Goal: Information Seeking & Learning: Learn about a topic

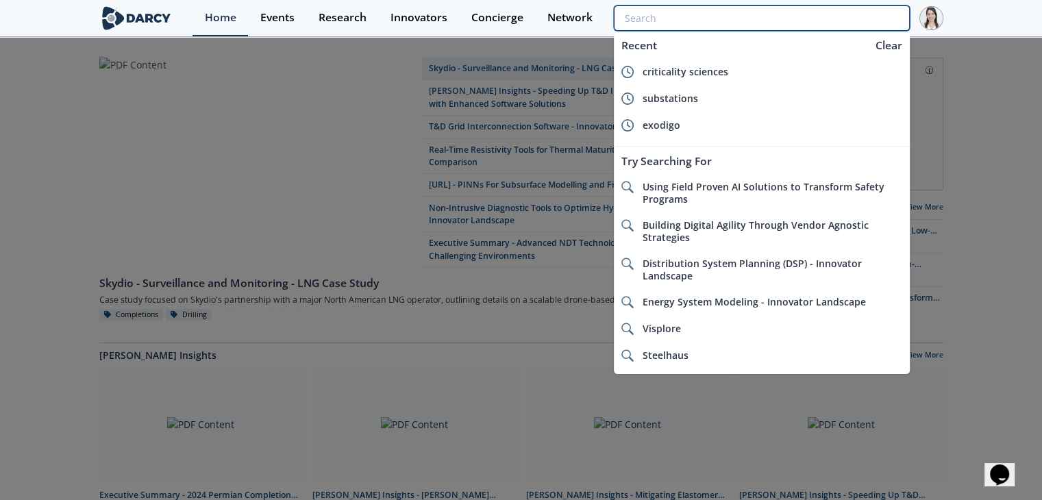
click at [842, 17] on input "search" at bounding box center [761, 17] width 295 height 25
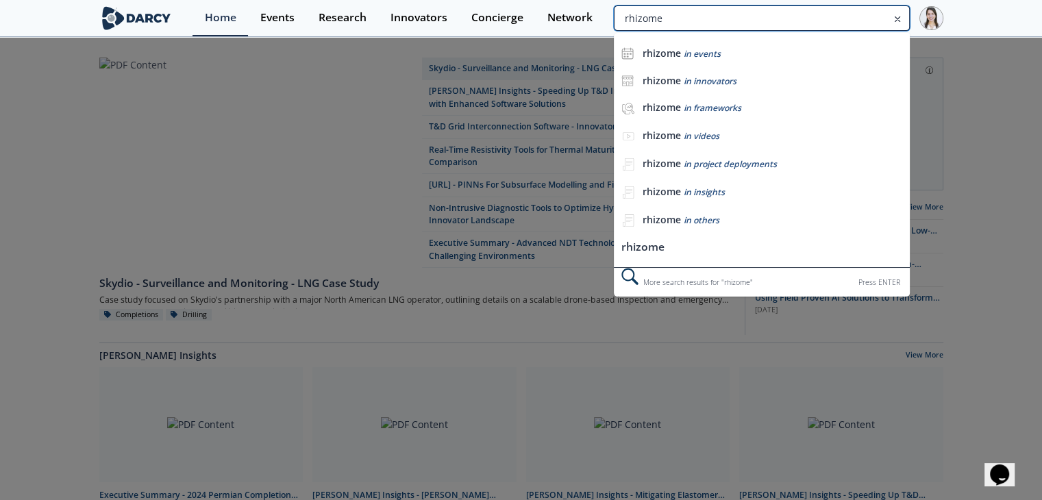
type input "rhizome"
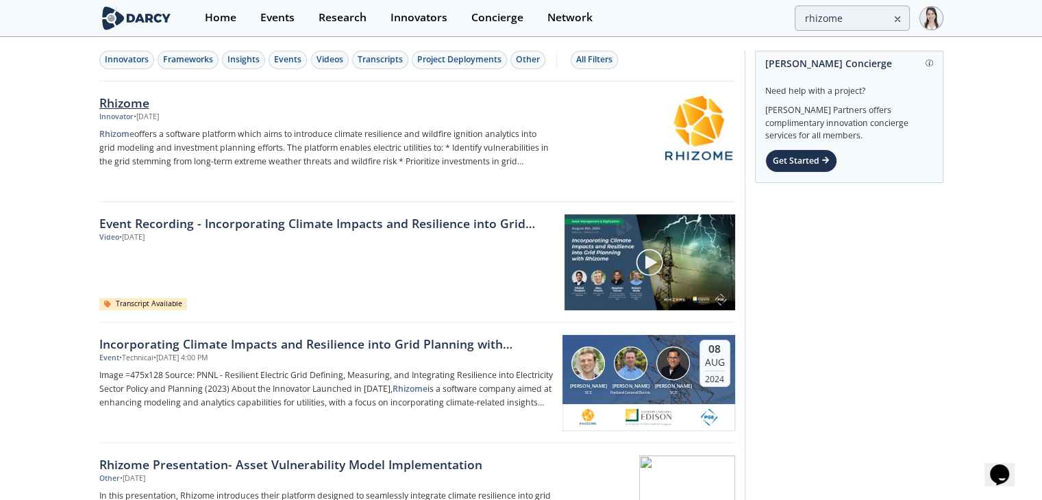
click at [150, 106] on div "Rhizome" at bounding box center [326, 103] width 454 height 18
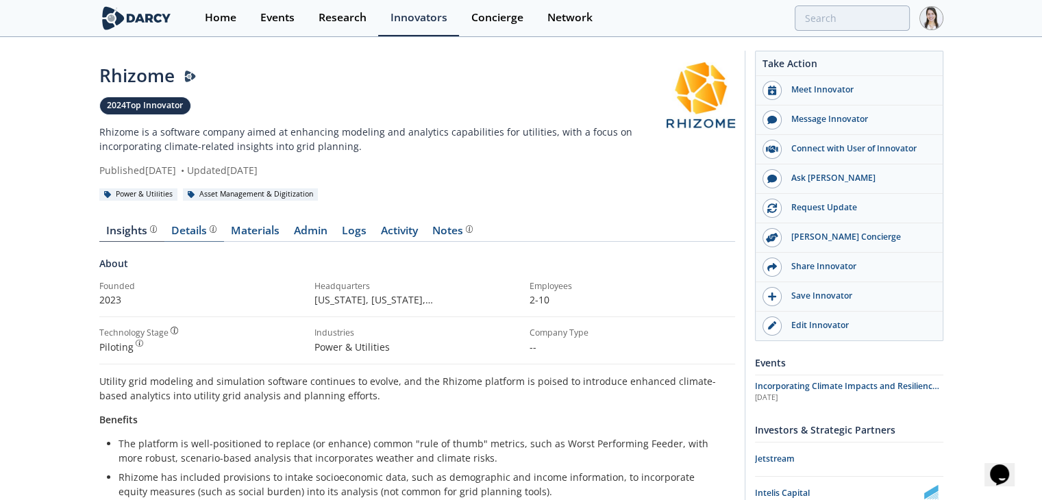
click at [189, 239] on link "Details" at bounding box center [194, 233] width 60 height 16
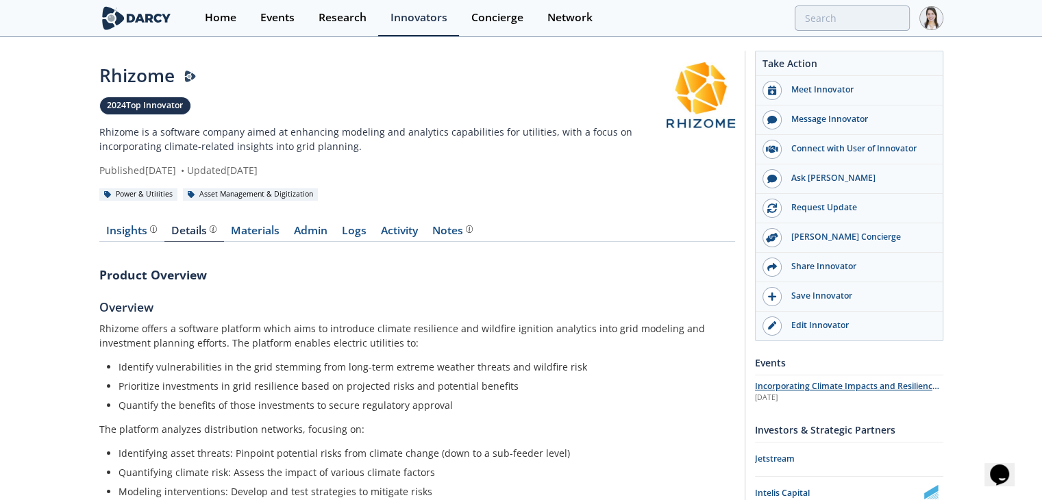
click at [814, 386] on span "Incorporating Climate Impacts and Resilience into Grid Planning with Rhizome" at bounding box center [847, 392] width 184 height 24
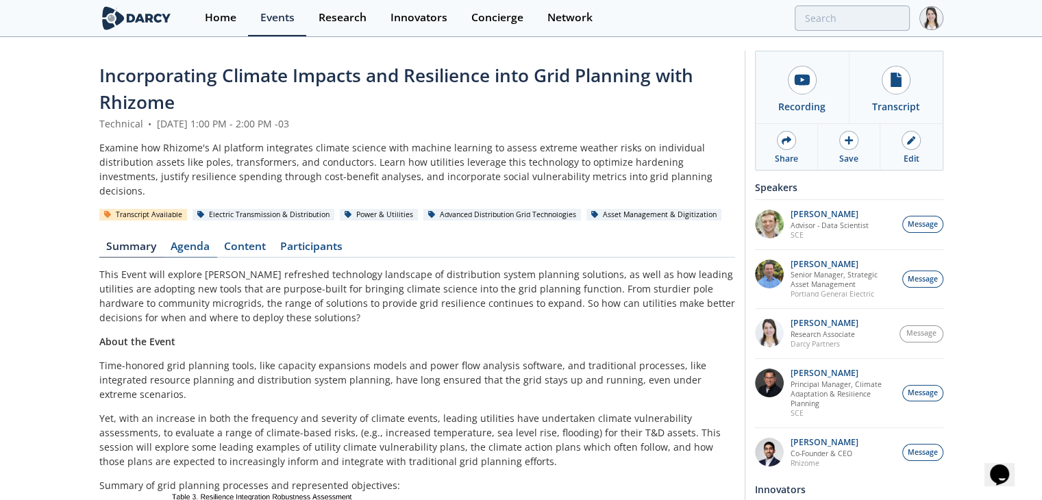
click at [173, 241] on link "Agenda" at bounding box center [190, 249] width 53 height 16
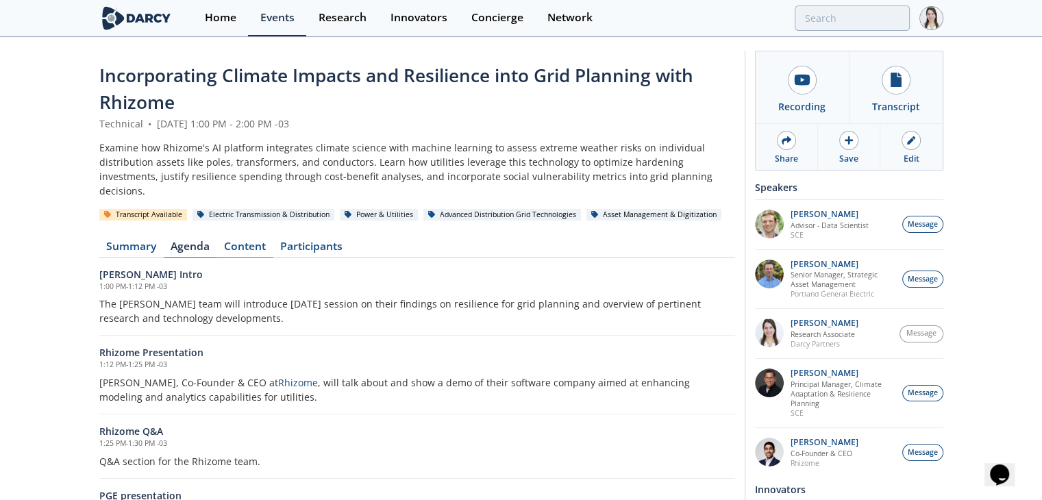
click at [243, 241] on link "Content" at bounding box center [245, 249] width 56 height 16
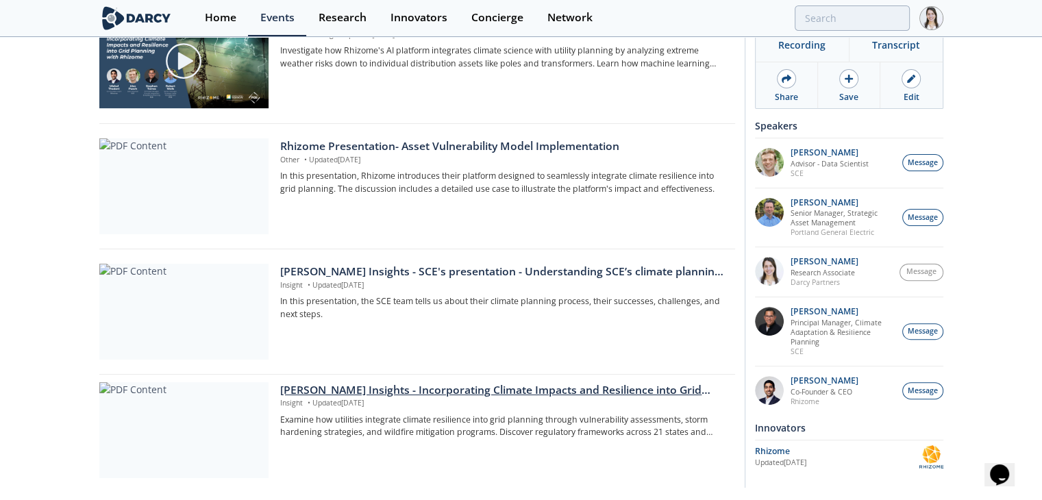
scroll to position [411, 0]
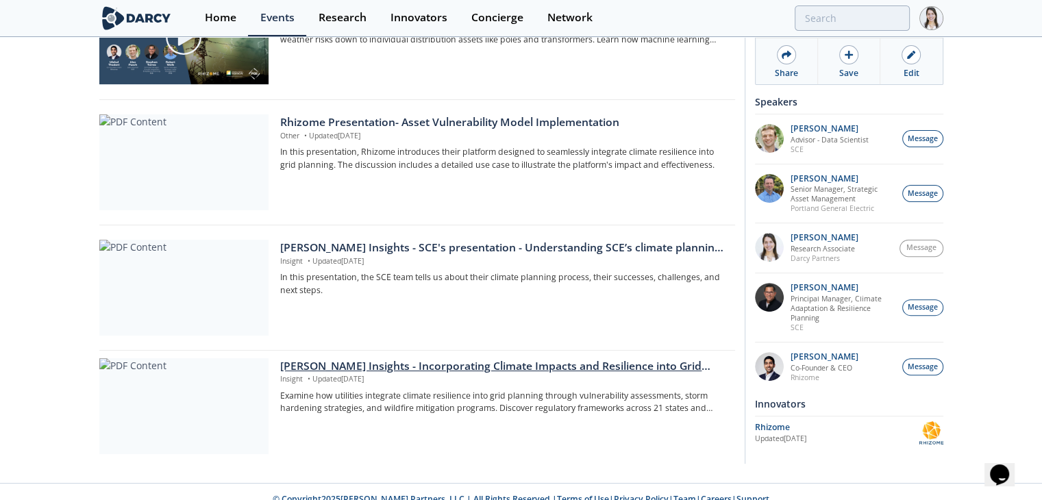
click at [406, 358] on div "[PERSON_NAME] Insights - Incorporating Climate Impacts and Resilience into Grid…" at bounding box center [502, 366] width 445 height 16
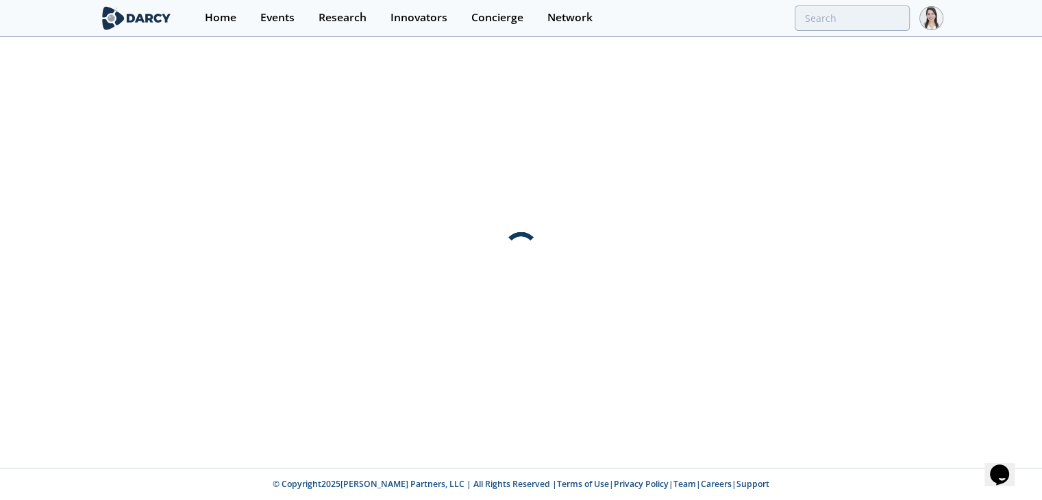
scroll to position [0, 0]
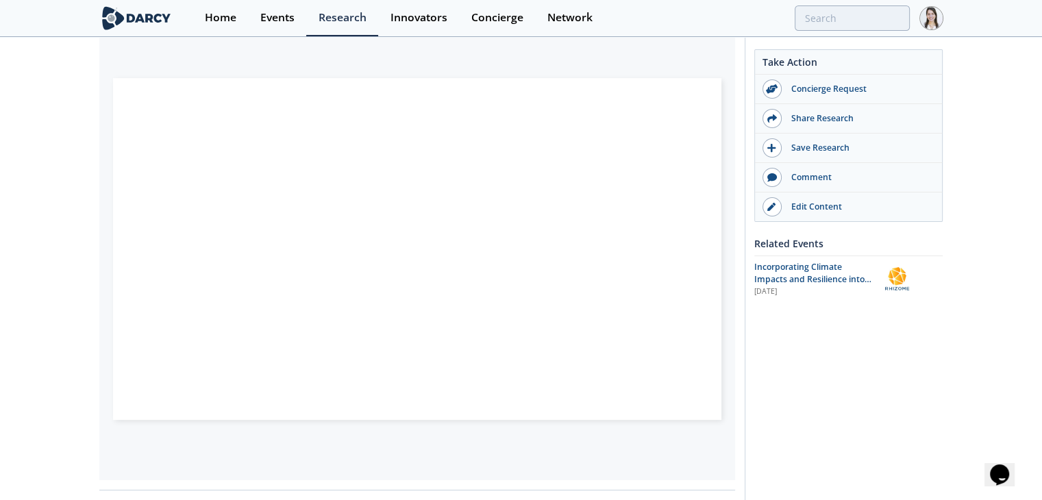
scroll to position [69, 0]
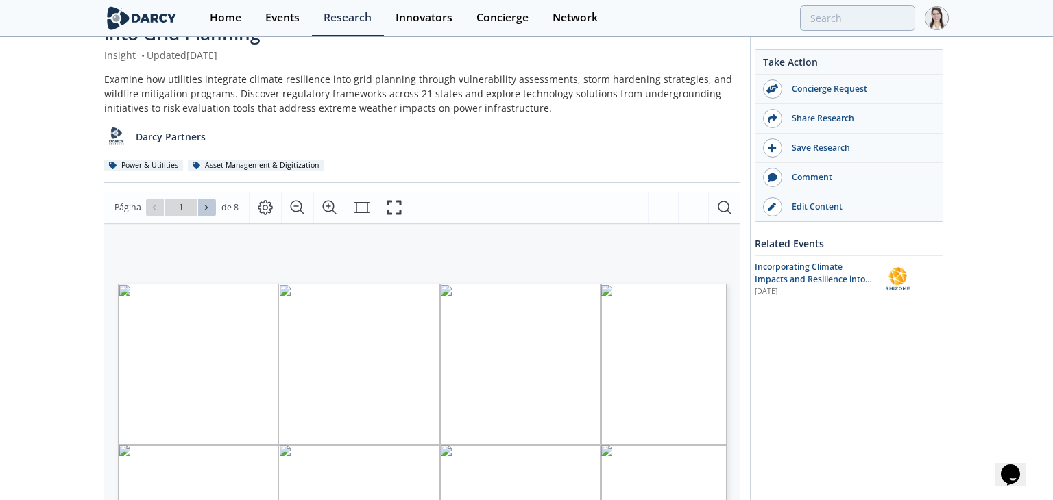
click at [210, 212] on button at bounding box center [207, 208] width 18 height 18
type input "2"
click at [210, 212] on button at bounding box center [207, 208] width 18 height 18
type input "3"
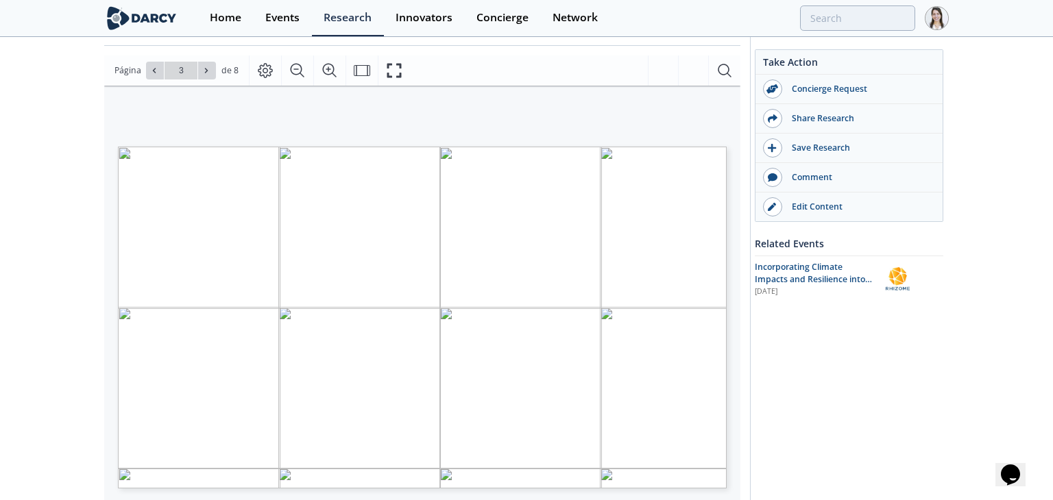
click at [181, 327] on span "Página 3" at bounding box center [668, 402] width 974 height 463
click at [389, 77] on icon "Fullscreen" at bounding box center [394, 70] width 16 height 16
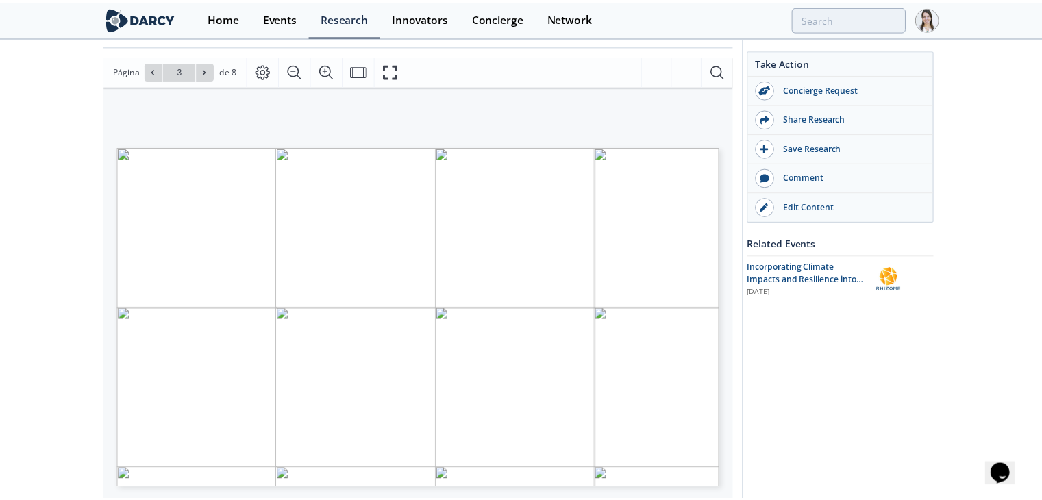
scroll to position [0, 0]
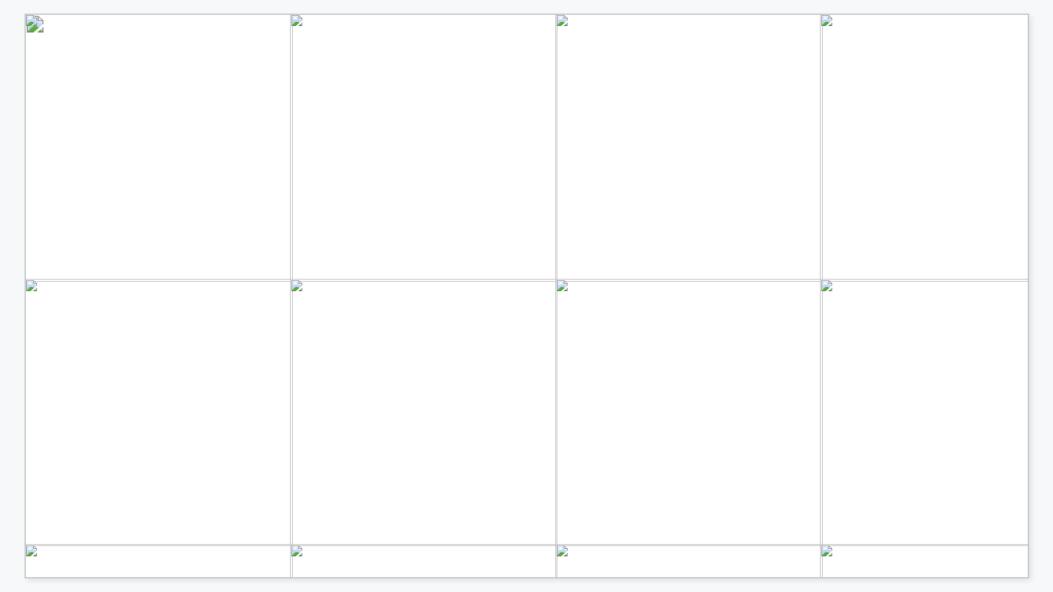
click at [239, 320] on span "Página 3" at bounding box center [931, 505] width 1606 height 903
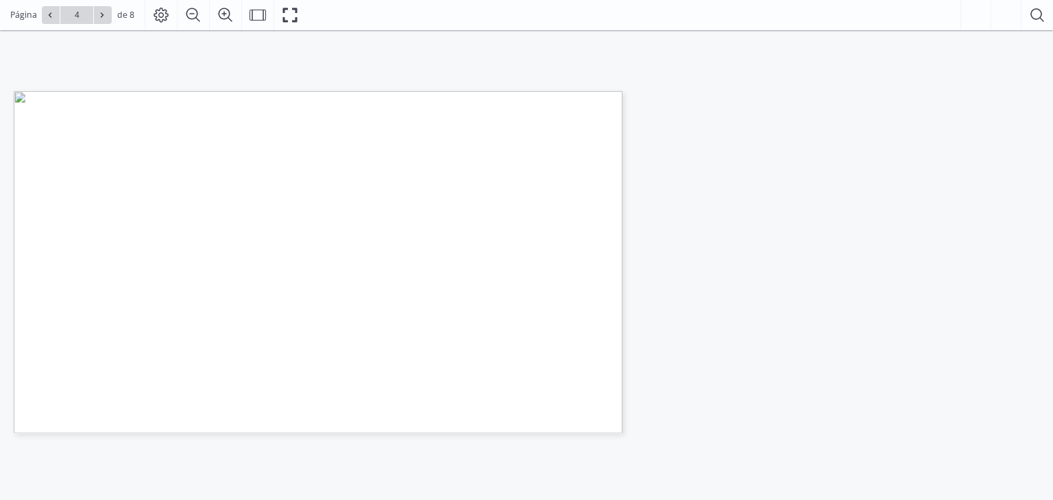
type input "3"
